Goal: Task Accomplishment & Management: Manage account settings

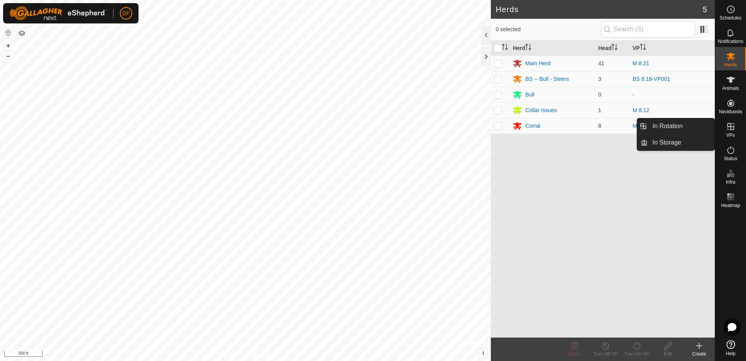
click at [730, 123] on icon at bounding box center [731, 126] width 7 height 7
click at [683, 125] on link "In Rotation" at bounding box center [681, 126] width 67 height 16
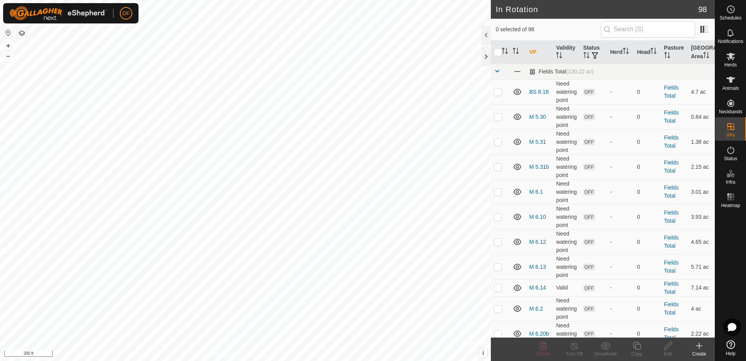
checkbox input "true"
click at [637, 346] on icon at bounding box center [637, 345] width 10 height 9
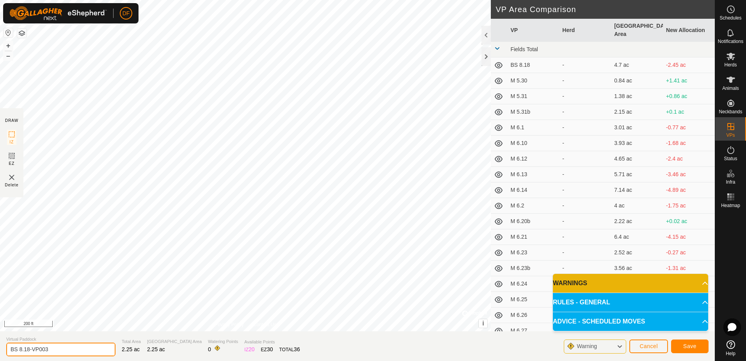
drag, startPoint x: 56, startPoint y: 350, endPoint x: -2, endPoint y: 350, distance: 57.8
click at [0, 350] on html "DF Schedules Notifications Herds Animals Neckbands VPs Status Infra Heatmap Hel…" at bounding box center [373, 180] width 746 height 361
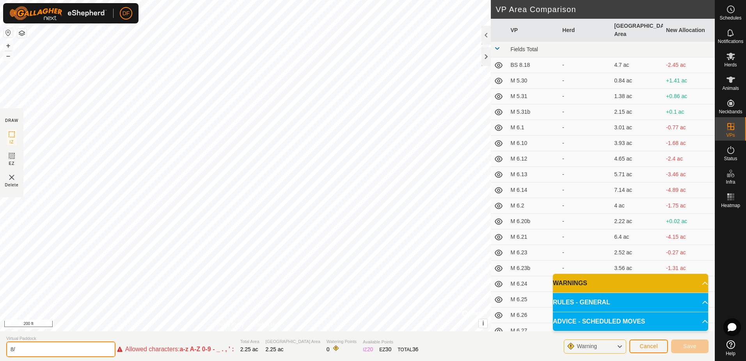
type input "8"
type input "BS 8.22"
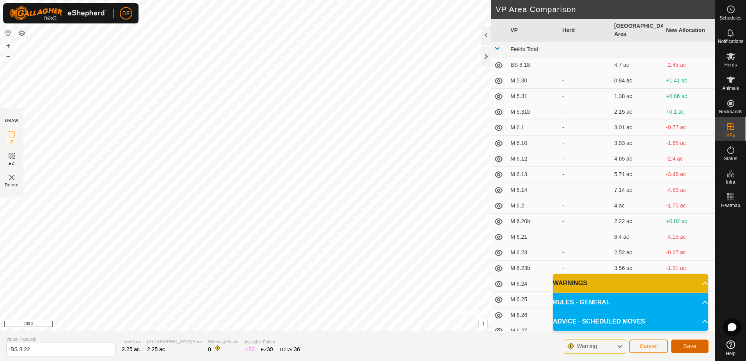
click at [697, 347] on button "Save" at bounding box center [689, 346] width 37 height 14
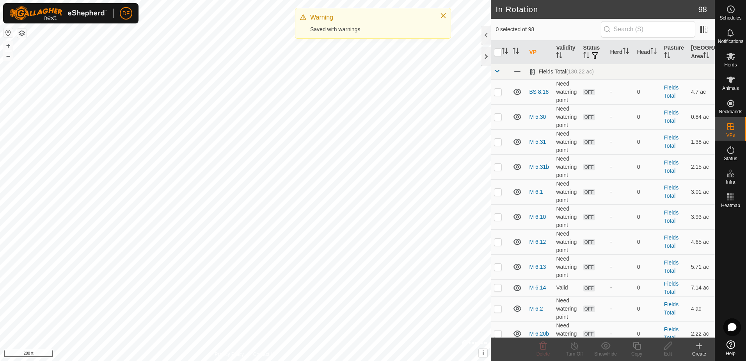
click at [730, 60] on icon at bounding box center [730, 56] width 9 height 9
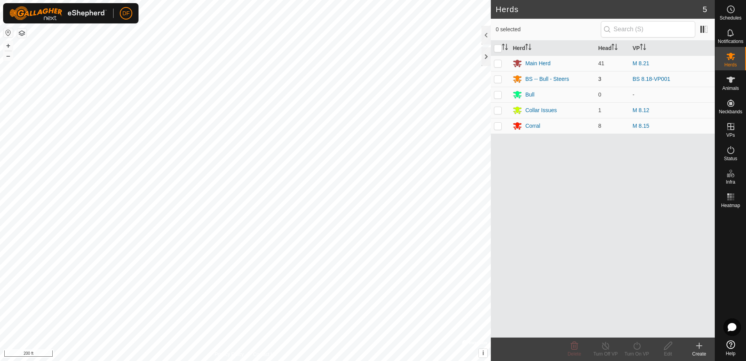
click at [494, 78] on p-checkbox at bounding box center [498, 79] width 8 height 6
checkbox input "true"
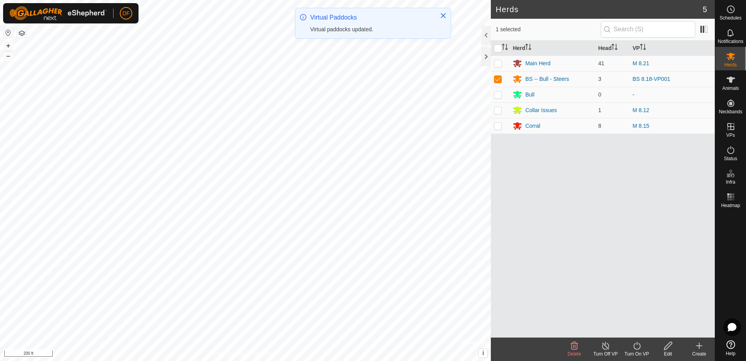
click at [637, 347] on icon at bounding box center [637, 345] width 10 height 9
click at [632, 331] on link "Now" at bounding box center [660, 328] width 77 height 16
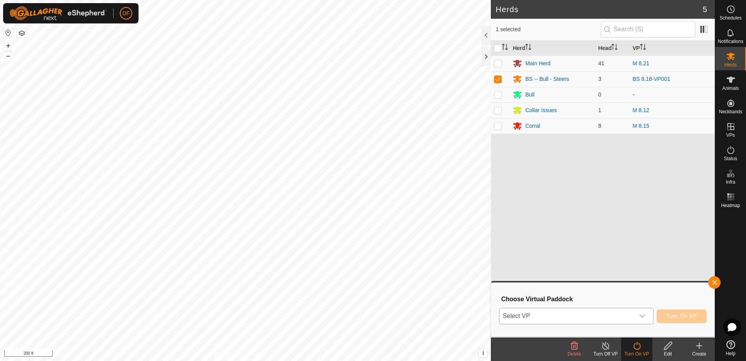
click at [646, 316] on icon "dropdown trigger" at bounding box center [642, 316] width 6 height 6
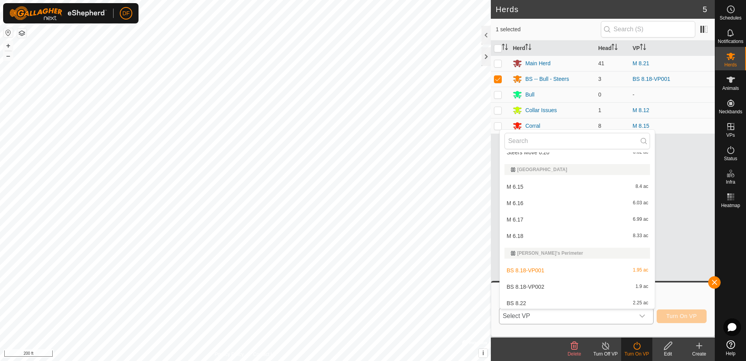
scroll to position [1249, 0]
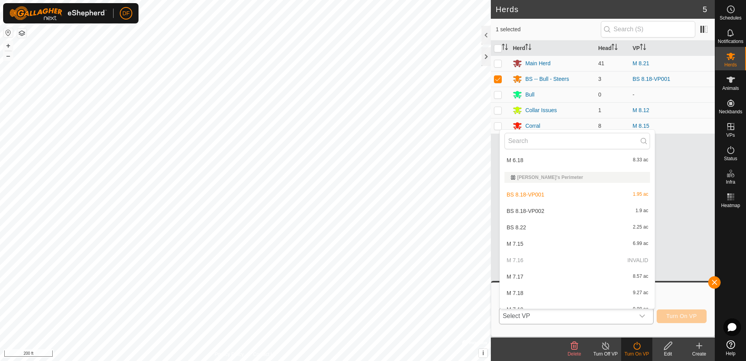
click at [518, 229] on li "BS 8.22 2.25 ac" at bounding box center [577, 227] width 155 height 16
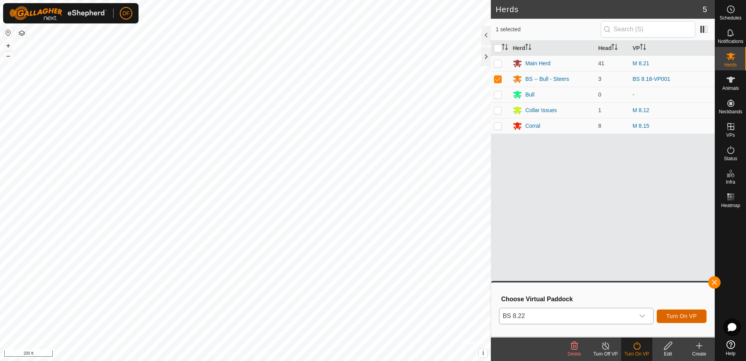
click at [693, 317] on span "Turn On VP" at bounding box center [682, 316] width 30 height 6
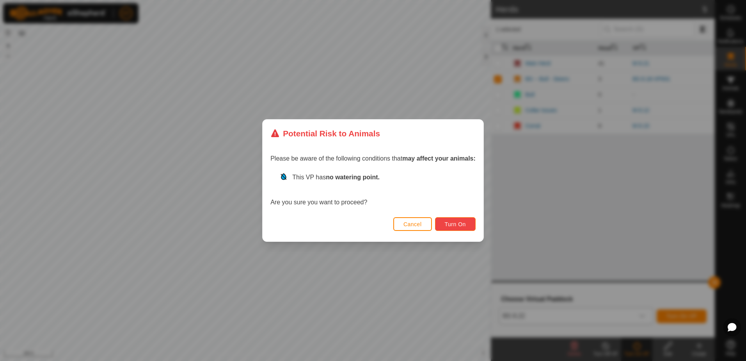
click at [458, 225] on span "Turn On" at bounding box center [455, 224] width 21 height 6
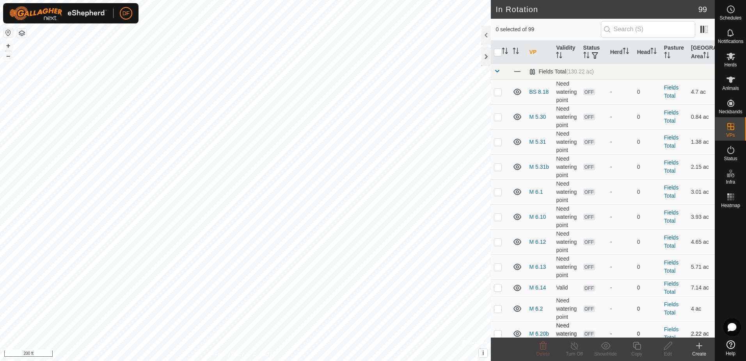
checkbox input "true"
click at [636, 347] on icon at bounding box center [637, 346] width 8 height 8
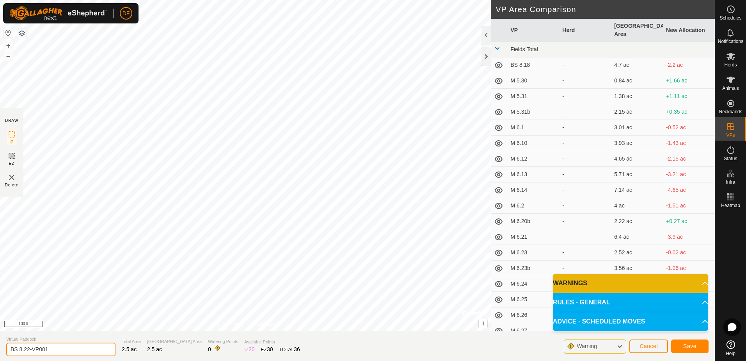
click at [71, 348] on input "BS 8.22-VP001" at bounding box center [60, 349] width 109 height 14
click at [688, 346] on span "Save" at bounding box center [689, 346] width 13 height 6
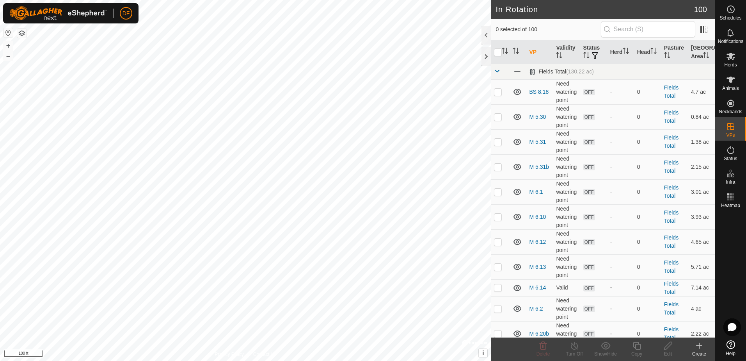
checkbox input "true"
click at [636, 349] on icon at bounding box center [637, 346] width 8 height 8
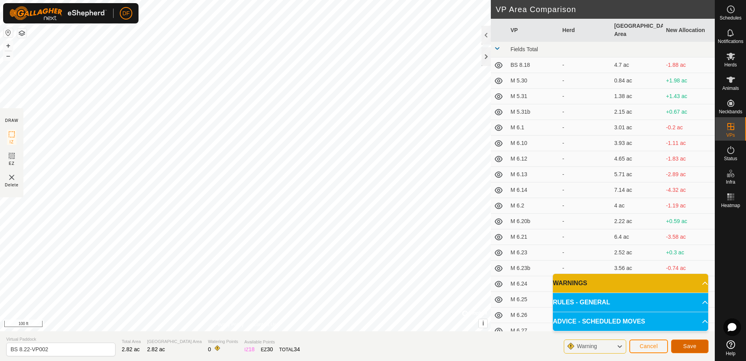
click at [691, 347] on span "Save" at bounding box center [689, 346] width 13 height 6
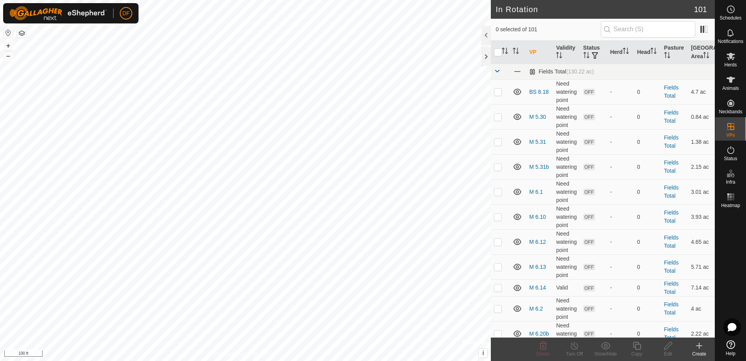
checkbox input "true"
click at [637, 345] on icon at bounding box center [637, 345] width 10 height 9
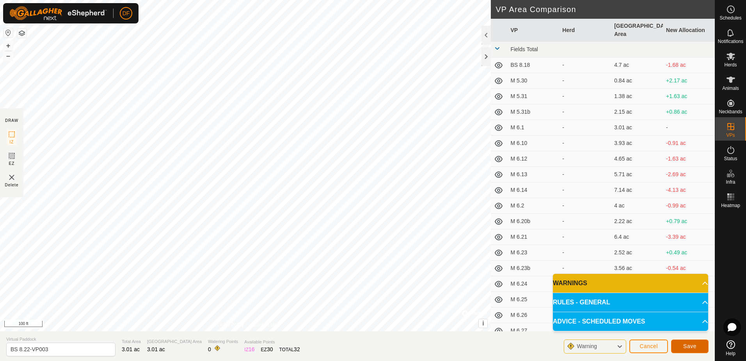
click at [697, 345] on button "Save" at bounding box center [689, 346] width 37 height 14
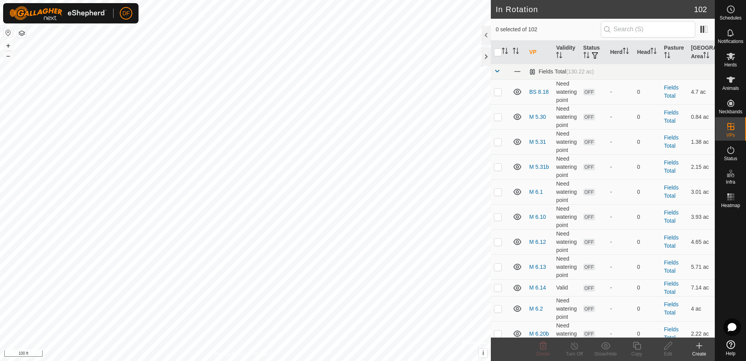
checkbox input "true"
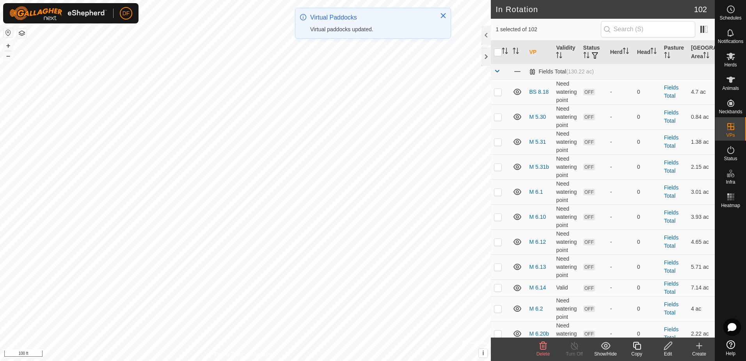
click at [636, 346] on icon at bounding box center [637, 345] width 10 height 9
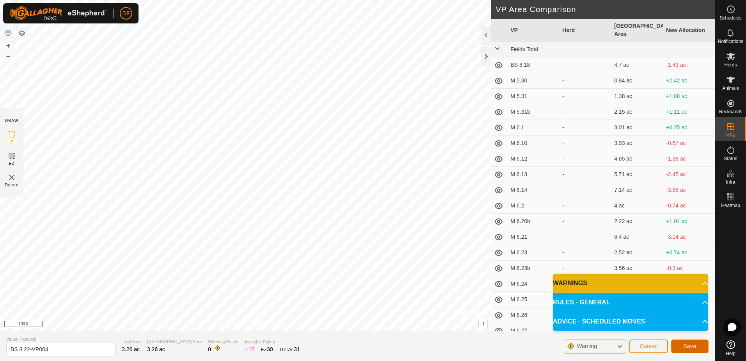
click at [693, 345] on span "Save" at bounding box center [689, 346] width 13 height 6
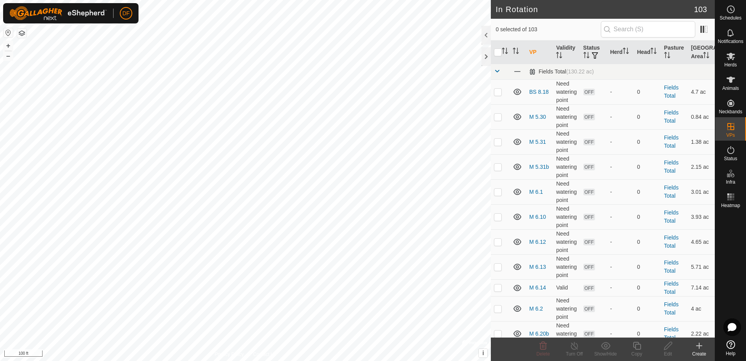
checkbox input "true"
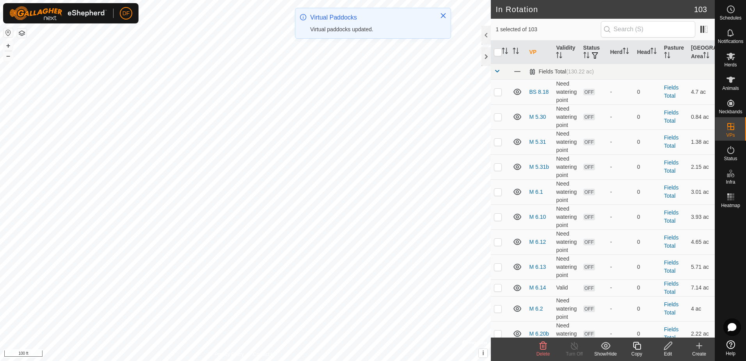
click at [638, 346] on icon at bounding box center [637, 345] width 10 height 9
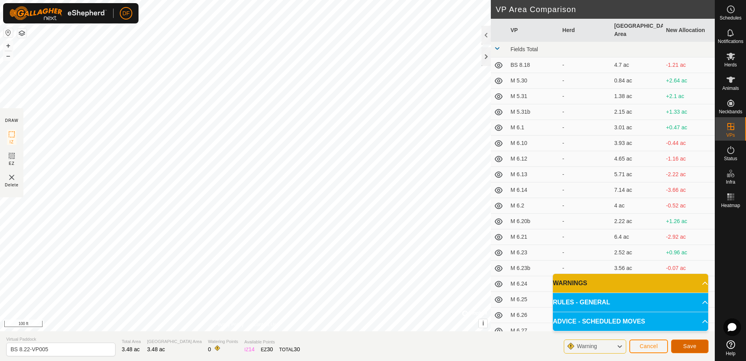
click at [687, 347] on span "Save" at bounding box center [689, 346] width 13 height 6
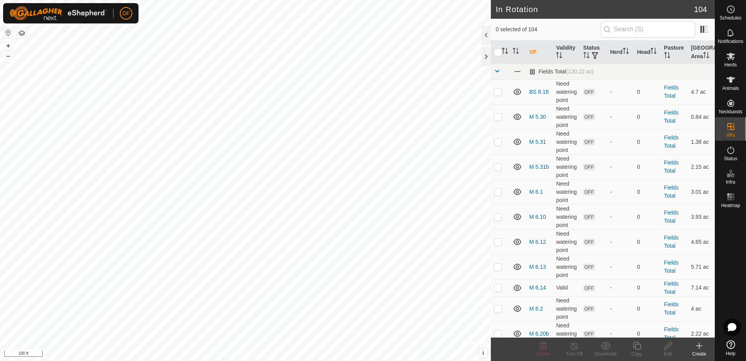
checkbox input "true"
click at [639, 345] on icon at bounding box center [637, 345] width 10 height 9
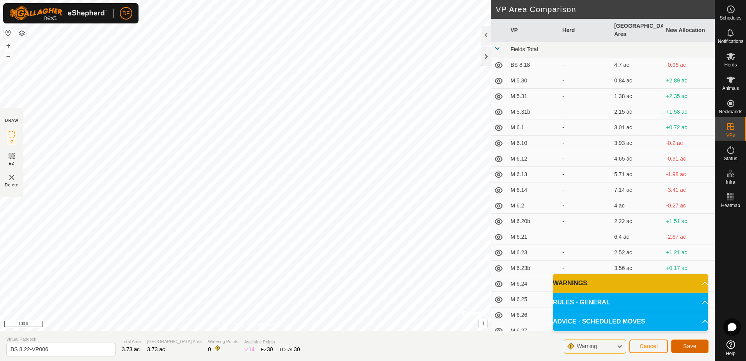
click at [689, 345] on span "Save" at bounding box center [689, 346] width 13 height 6
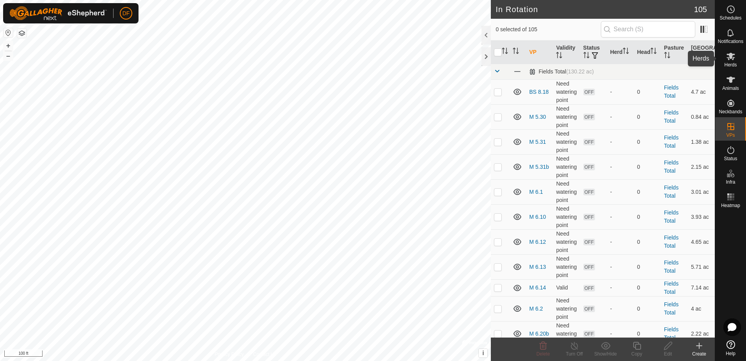
click at [731, 56] on icon at bounding box center [731, 56] width 9 height 7
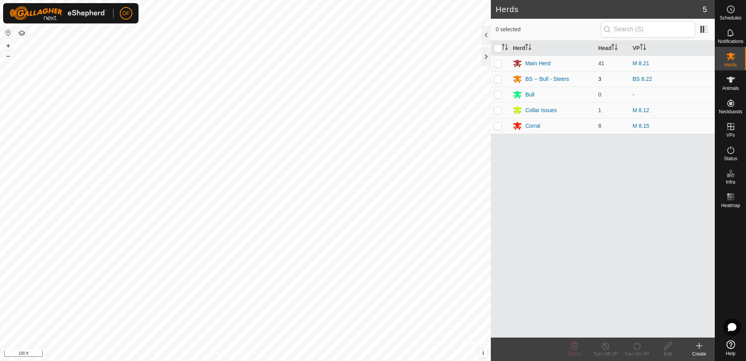
click at [497, 78] on p-checkbox at bounding box center [498, 79] width 8 height 6
checkbox input "true"
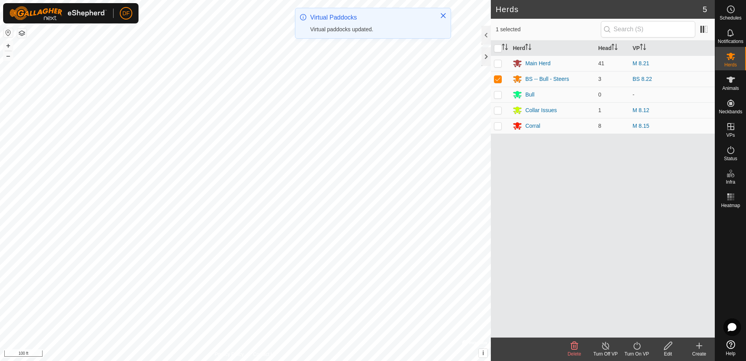
click at [637, 347] on icon at bounding box center [637, 345] width 10 height 9
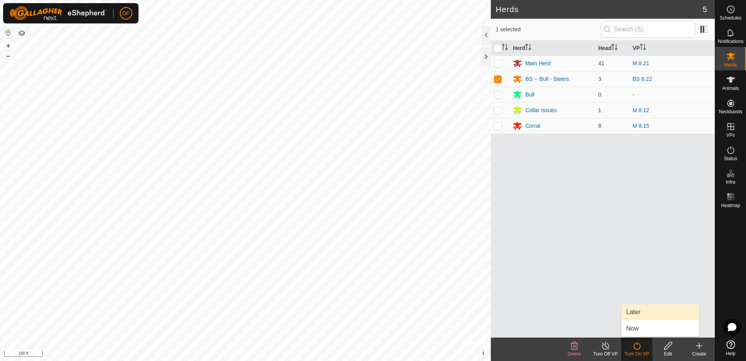
click at [636, 311] on link "Later" at bounding box center [660, 312] width 77 height 16
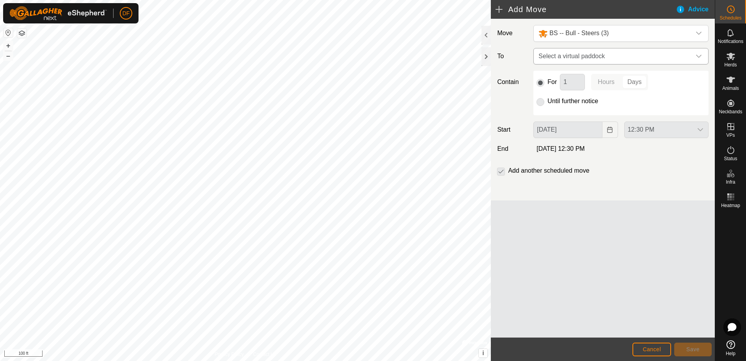
click at [699, 55] on icon "dropdown trigger" at bounding box center [699, 56] width 6 height 6
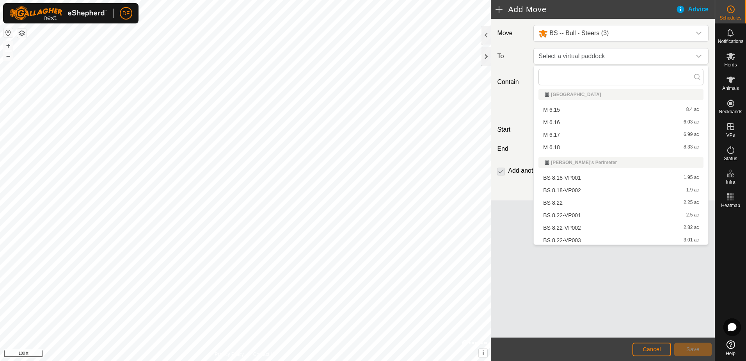
scroll to position [923, 0]
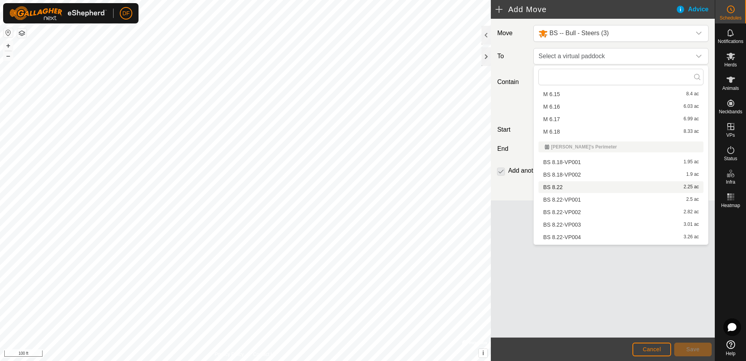
click at [556, 186] on li "BS 8.22 2.25 ac" at bounding box center [621, 187] width 165 height 12
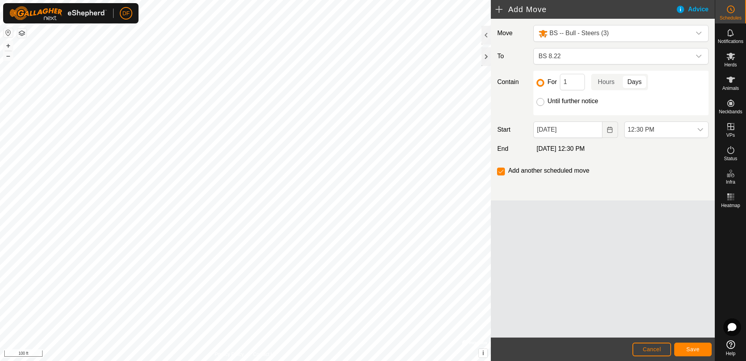
click at [540, 103] on input "Until further notice" at bounding box center [541, 102] width 8 height 8
radio input "true"
click at [500, 172] on input "checkbox" at bounding box center [501, 171] width 8 height 8
click at [694, 350] on span "Save" at bounding box center [693, 349] width 13 height 6
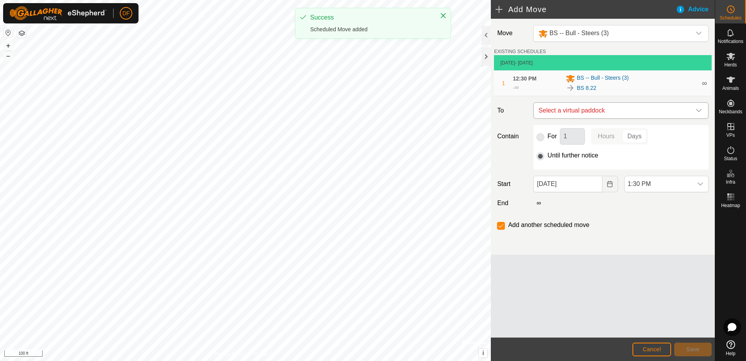
click at [699, 111] on icon "dropdown trigger" at bounding box center [699, 110] width 6 height 6
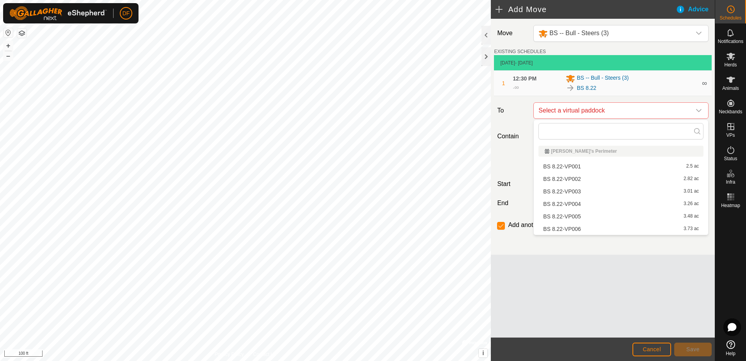
click at [572, 167] on li "BS 8.22-VP001 2.5 ac" at bounding box center [621, 166] width 165 height 12
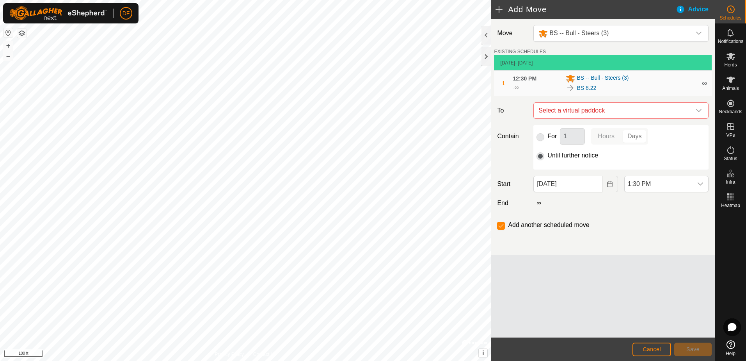
checkbox input "false"
click at [540, 137] on input "For" at bounding box center [541, 137] width 8 height 8
radio input "true"
checkbox input "true"
click at [608, 183] on icon "Choose Date" at bounding box center [609, 184] width 5 height 6
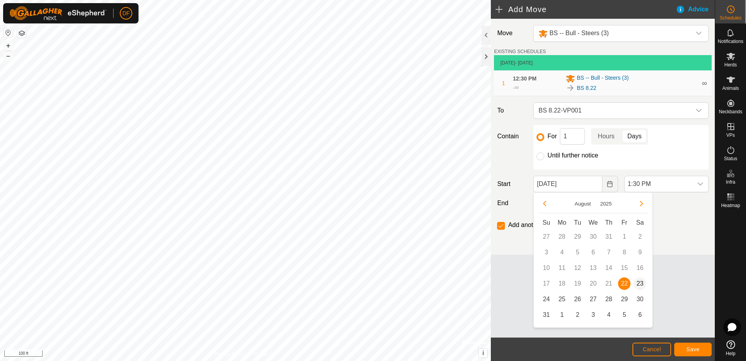
click at [641, 283] on span "23" at bounding box center [640, 283] width 12 height 12
type input "[DATE]"
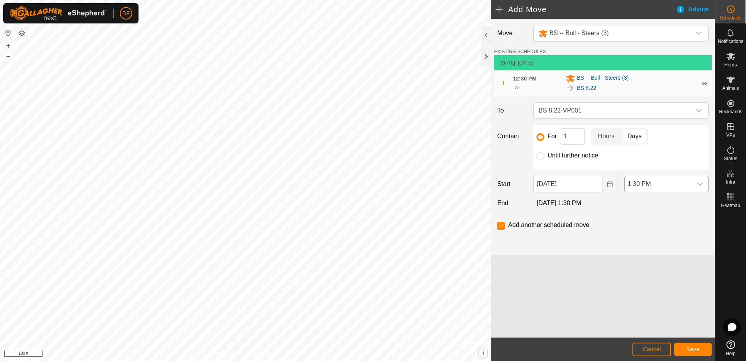
click at [702, 182] on icon "dropdown trigger" at bounding box center [701, 184] width 6 height 6
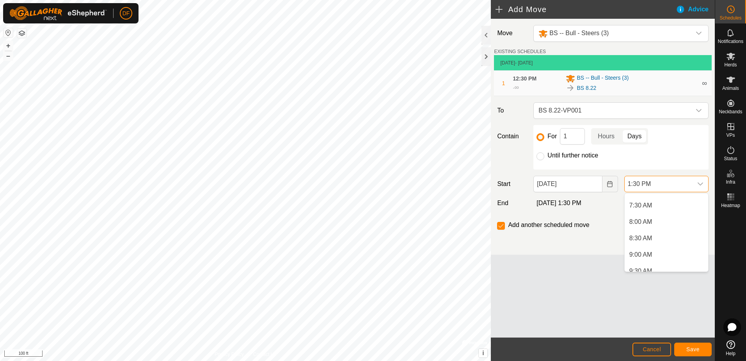
scroll to position [226, 0]
click at [650, 205] on li "7:00 AM" at bounding box center [667, 205] width 84 height 16
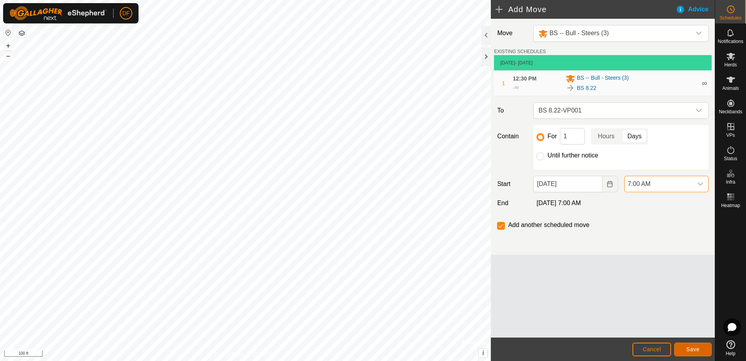
click at [691, 351] on span "Save" at bounding box center [693, 349] width 13 height 6
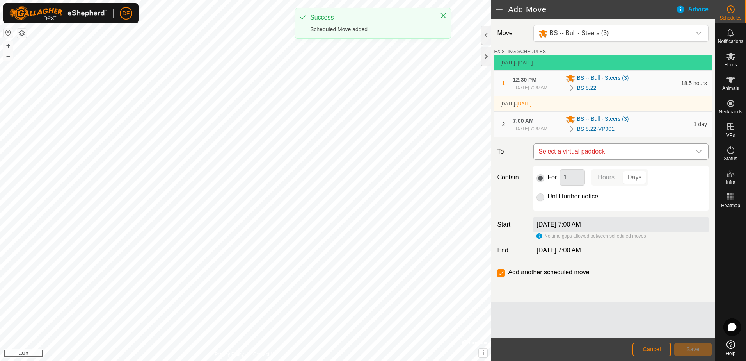
click at [701, 155] on icon "dropdown trigger" at bounding box center [699, 151] width 6 height 6
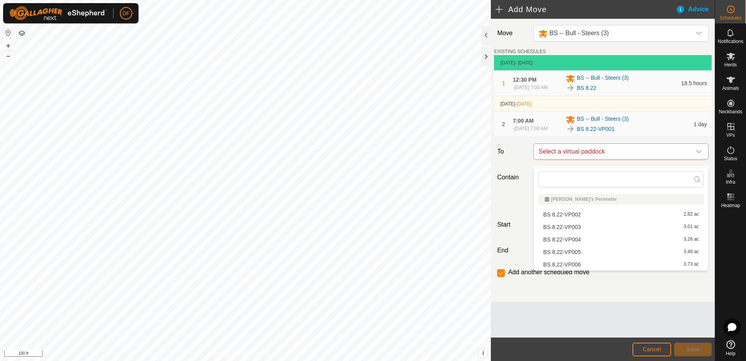
click at [568, 215] on li "BS 8.22-VP002 2.82 ac" at bounding box center [621, 214] width 165 height 12
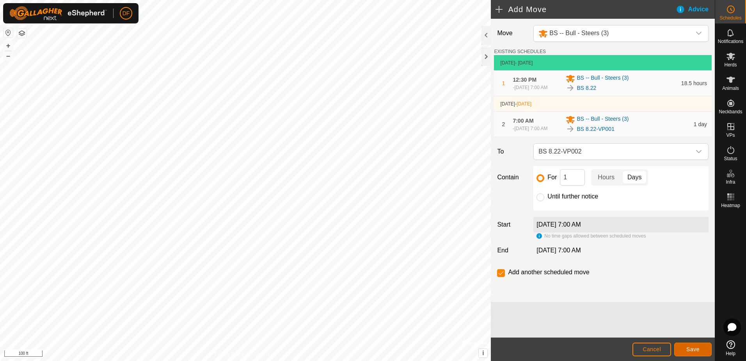
click at [692, 349] on span "Save" at bounding box center [693, 349] width 13 height 6
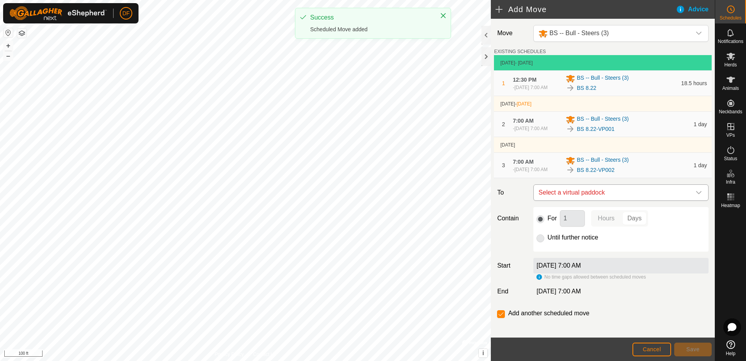
click at [696, 196] on icon "dropdown trigger" at bounding box center [699, 192] width 6 height 6
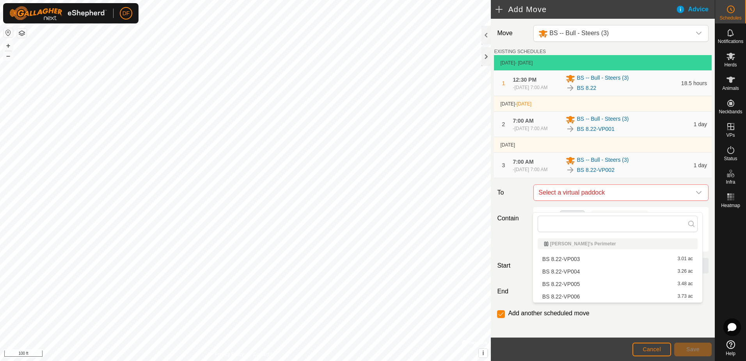
click at [581, 258] on li "BS 8.22-VP003 3.01 ac" at bounding box center [618, 259] width 160 height 12
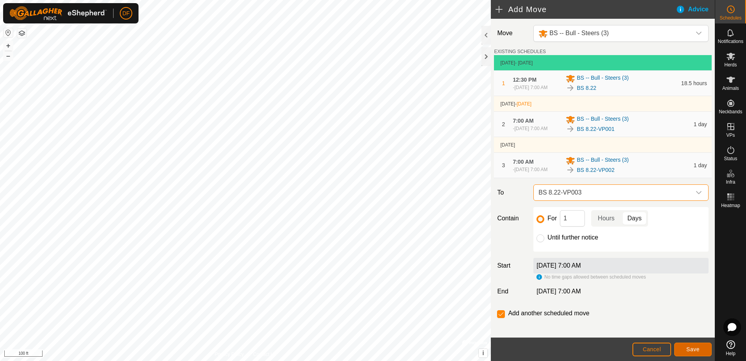
click at [687, 350] on button "Save" at bounding box center [693, 349] width 37 height 14
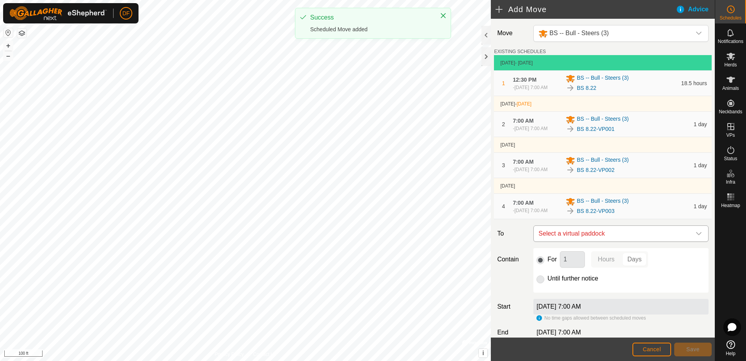
click at [696, 237] on icon "dropdown trigger" at bounding box center [699, 233] width 6 height 6
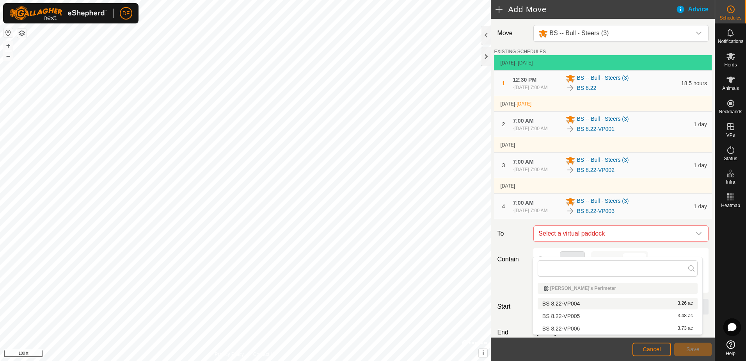
click at [571, 305] on li "BS 8.22-VP004 3.26 ac" at bounding box center [618, 303] width 160 height 12
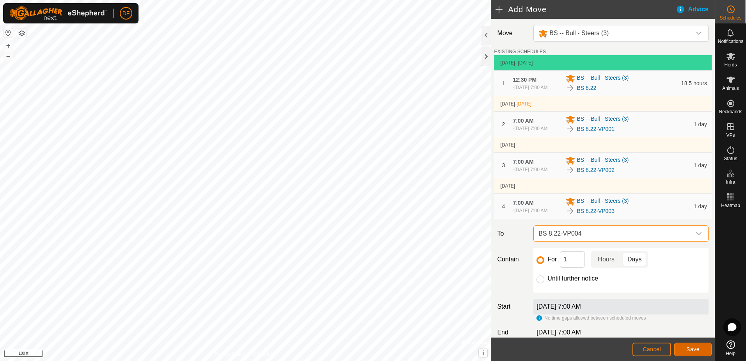
click at [689, 348] on span "Save" at bounding box center [693, 349] width 13 height 6
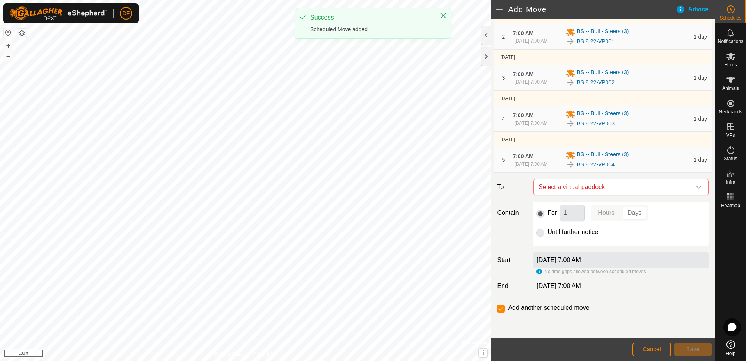
scroll to position [105, 0]
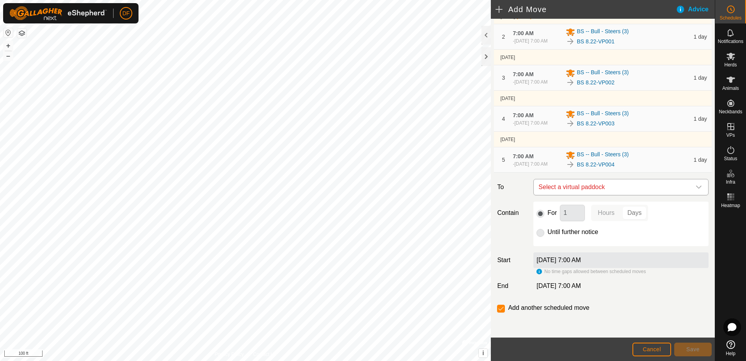
click at [696, 186] on icon "dropdown trigger" at bounding box center [699, 187] width 6 height 6
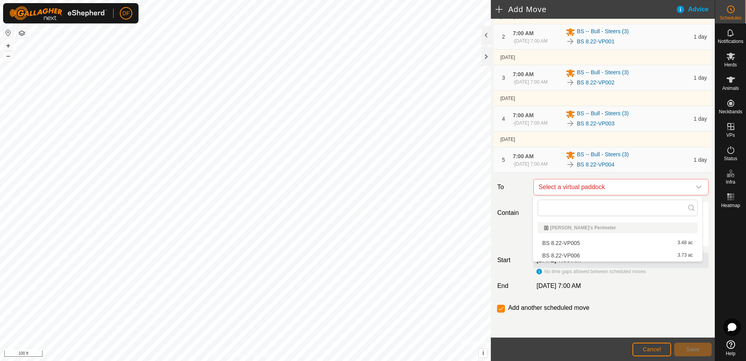
click at [561, 241] on li "BS 8.22-VP005 3.48 ac" at bounding box center [618, 243] width 160 height 12
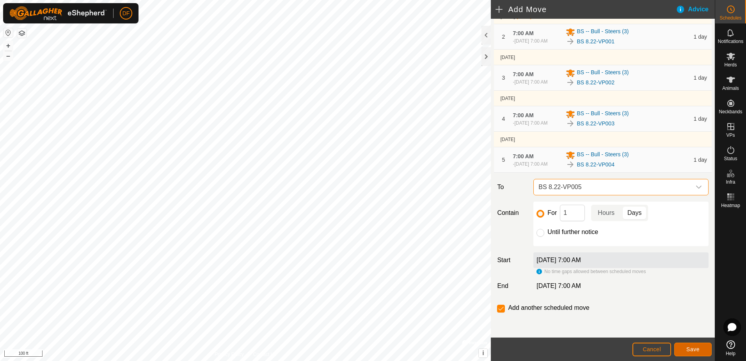
click at [695, 351] on span "Save" at bounding box center [693, 349] width 13 height 6
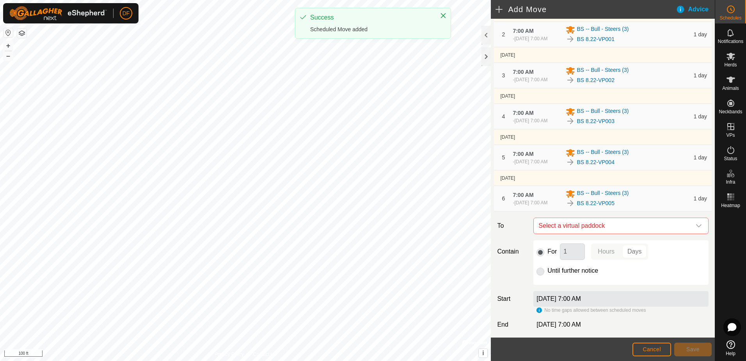
scroll to position [117, 0]
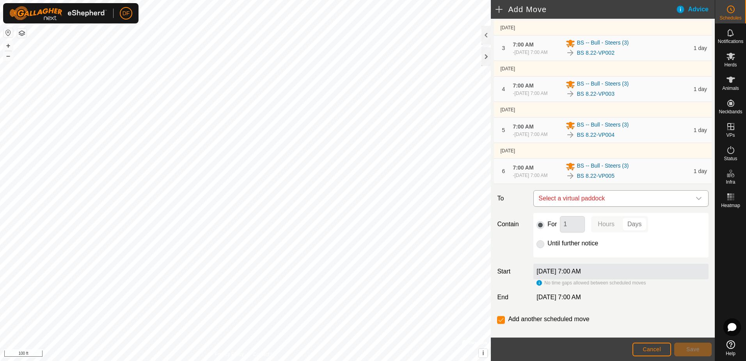
click at [696, 201] on icon "dropdown trigger" at bounding box center [699, 198] width 6 height 6
click at [573, 274] on li "BS 8.22-VP006 3.73 ac" at bounding box center [618, 275] width 160 height 12
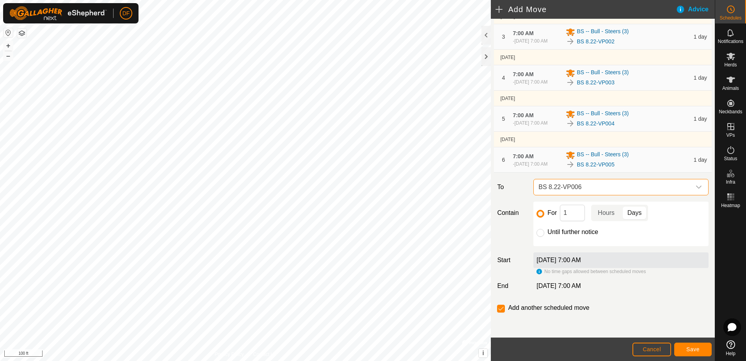
scroll to position [149, 0]
click at [696, 186] on icon "dropdown trigger" at bounding box center [699, 187] width 6 height 6
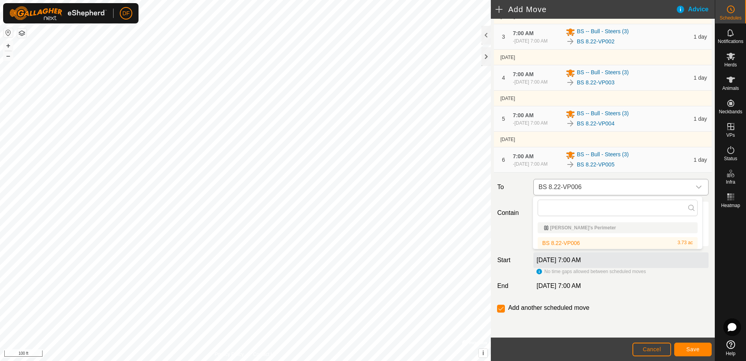
click at [696, 186] on icon "dropdown trigger" at bounding box center [699, 187] width 6 height 6
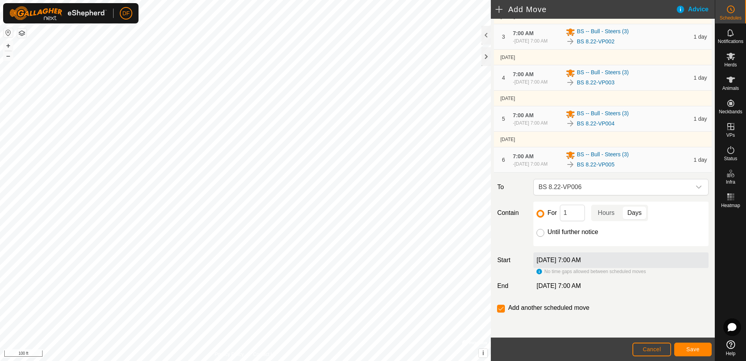
click at [541, 231] on input "Until further notice" at bounding box center [541, 233] width 8 height 8
radio input "true"
checkbox input "false"
click at [689, 351] on span "Save" at bounding box center [693, 349] width 13 height 6
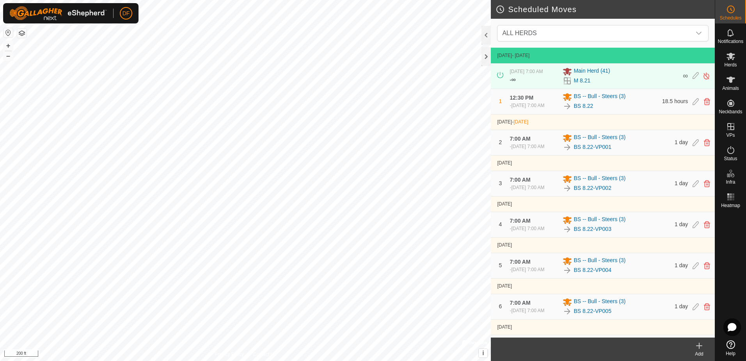
click at [358, 360] on html "DF Schedules Notifications Herds Animals Neckbands VPs Status Infra Heatmap Hel…" at bounding box center [373, 180] width 746 height 361
click at [230, 0] on html "DF Schedules Notifications Herds Animals Neckbands VPs Status Infra Heatmap Hel…" at bounding box center [373, 180] width 746 height 361
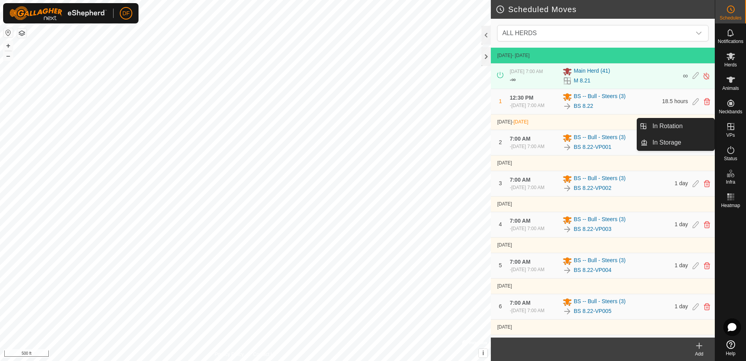
click at [731, 124] on icon at bounding box center [731, 126] width 7 height 7
drag, startPoint x: 689, startPoint y: 125, endPoint x: 691, endPoint y: 137, distance: 12.6
click at [689, 126] on link "In Rotation" at bounding box center [681, 126] width 67 height 16
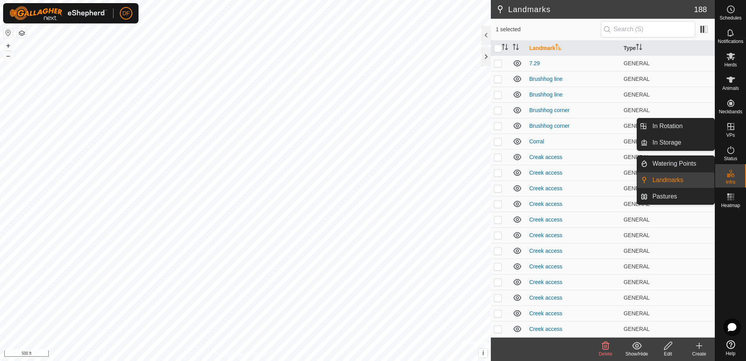
click at [730, 131] on icon at bounding box center [730, 126] width 9 height 9
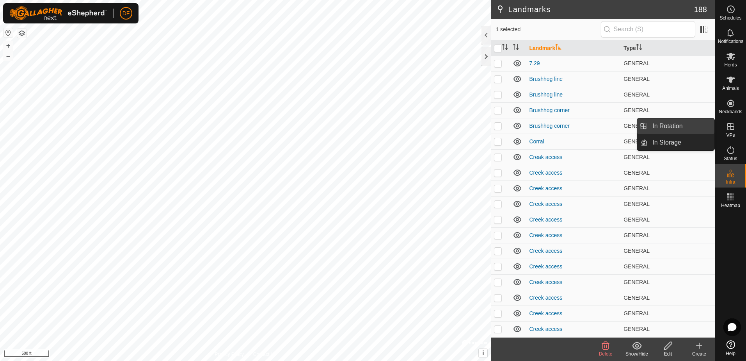
click at [658, 127] on link "In Rotation" at bounding box center [681, 126] width 67 height 16
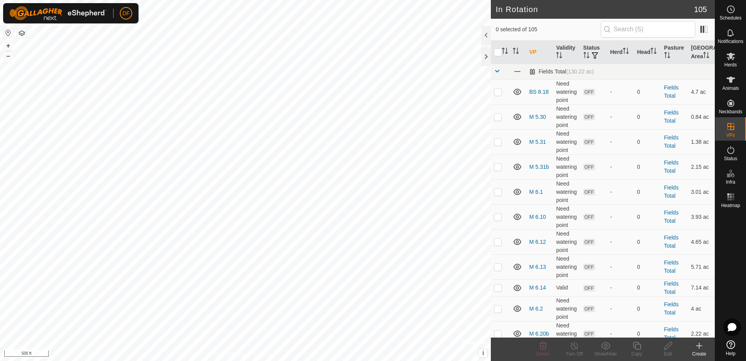
click at [699, 348] on icon at bounding box center [699, 345] width 0 height 5
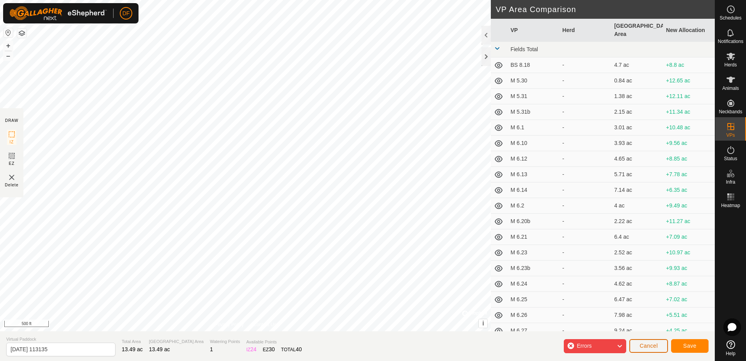
click at [655, 344] on span "Cancel" at bounding box center [649, 345] width 18 height 6
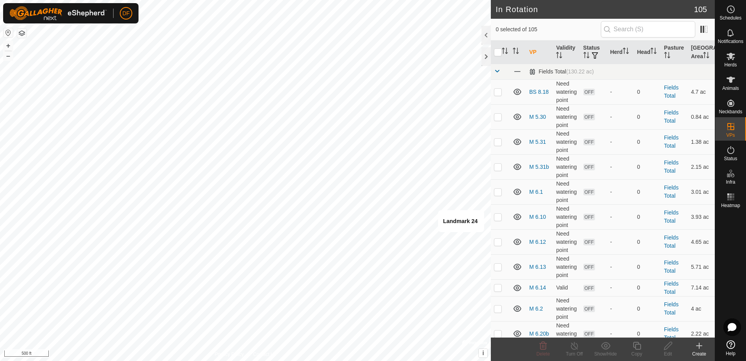
click at [699, 347] on icon at bounding box center [699, 345] width 0 height 5
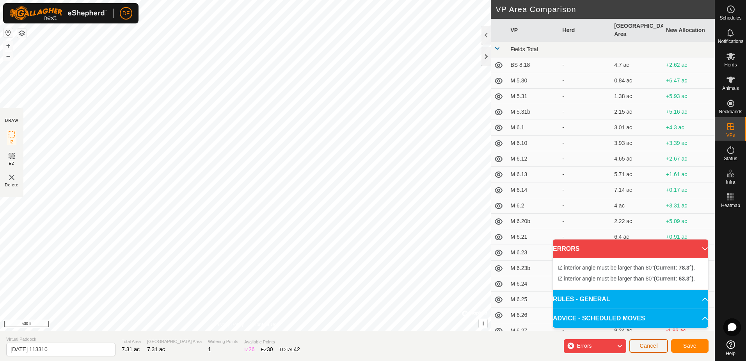
click at [655, 344] on span "Cancel" at bounding box center [649, 345] width 18 height 6
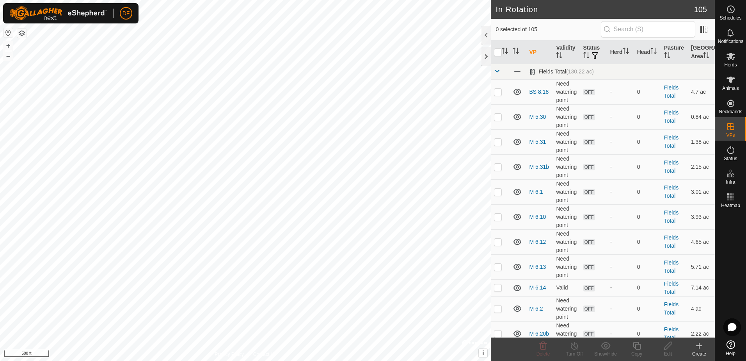
click at [696, 345] on icon at bounding box center [699, 345] width 9 height 9
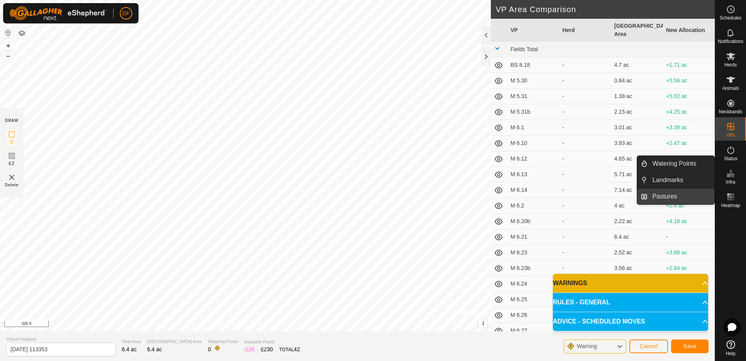
click at [665, 196] on link "Pastures" at bounding box center [681, 197] width 67 height 16
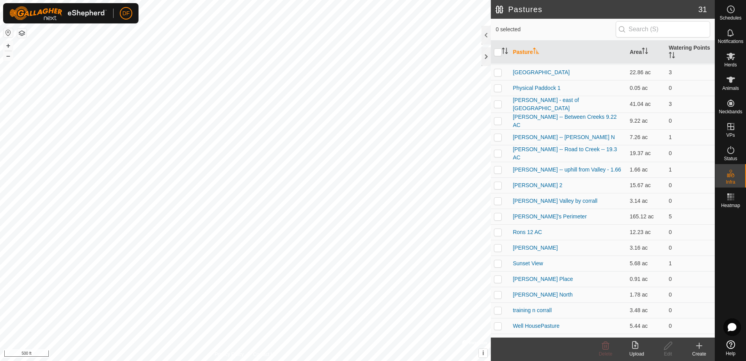
scroll to position [211, 0]
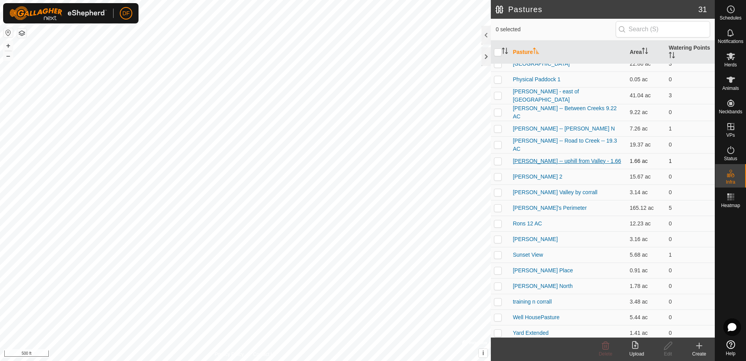
click at [548, 158] on link "[PERSON_NAME] -- uphill from Valley - 1.66" at bounding box center [567, 161] width 109 height 6
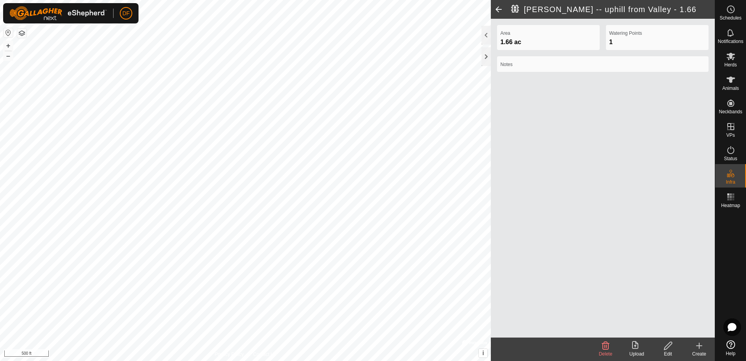
click at [497, 9] on span at bounding box center [499, 9] width 16 height 19
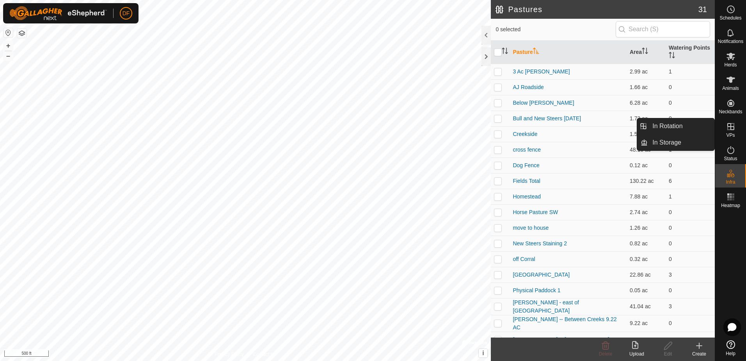
click at [733, 126] on icon at bounding box center [731, 126] width 7 height 7
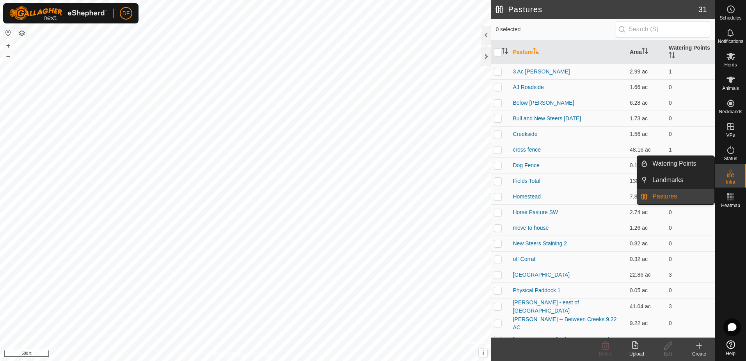
click at [669, 194] on span "Pastures" at bounding box center [665, 196] width 25 height 9
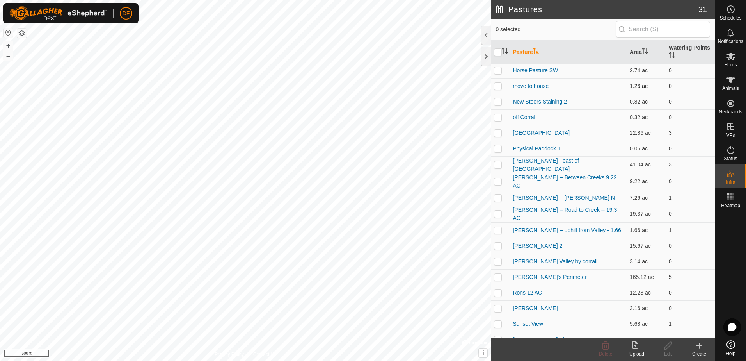
scroll to position [211, 0]
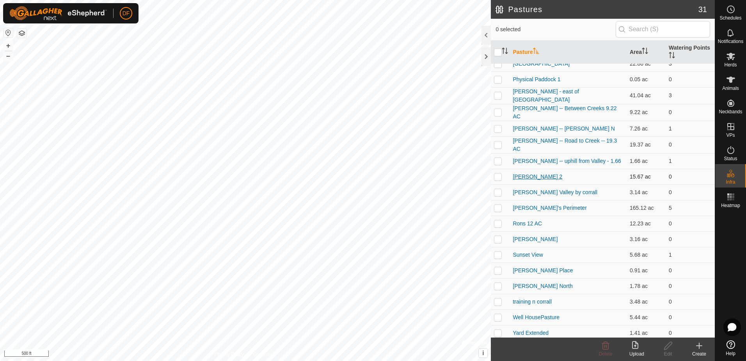
click at [532, 173] on link "[PERSON_NAME] 2" at bounding box center [538, 176] width 50 height 6
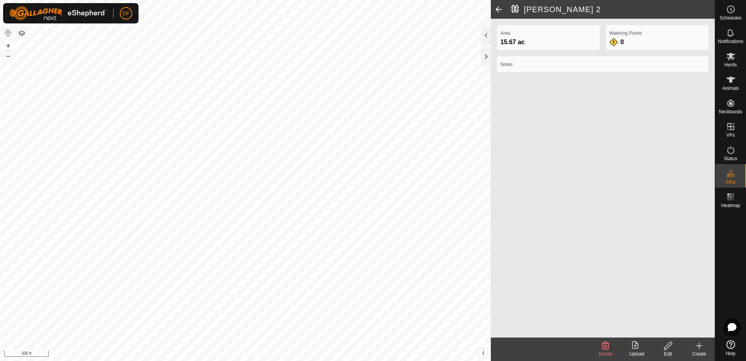
click at [497, 9] on span at bounding box center [499, 9] width 16 height 19
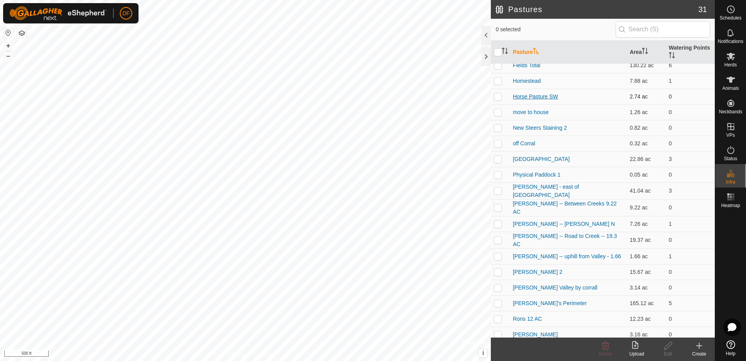
scroll to position [117, 0]
click at [537, 235] on link "[PERSON_NAME] -- Road to Creek -- 19.3 AC" at bounding box center [565, 238] width 104 height 14
